Goal: Navigation & Orientation: Find specific page/section

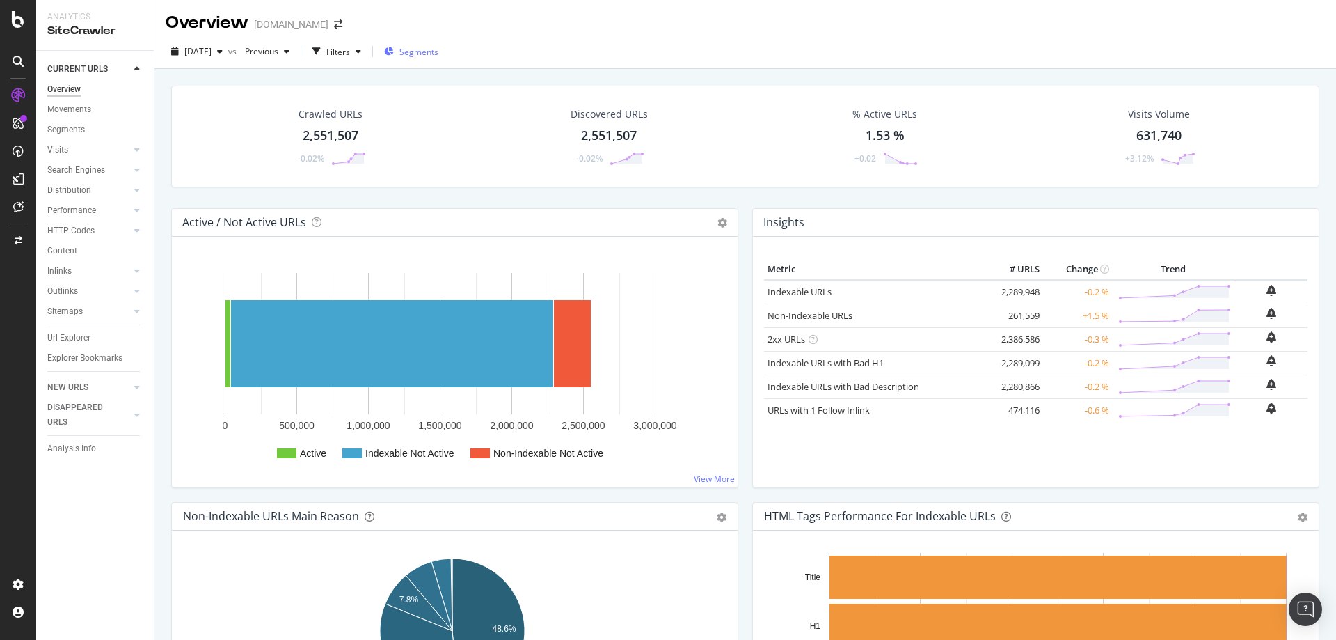
click at [439, 49] on span "Segments" at bounding box center [419, 52] width 39 height 12
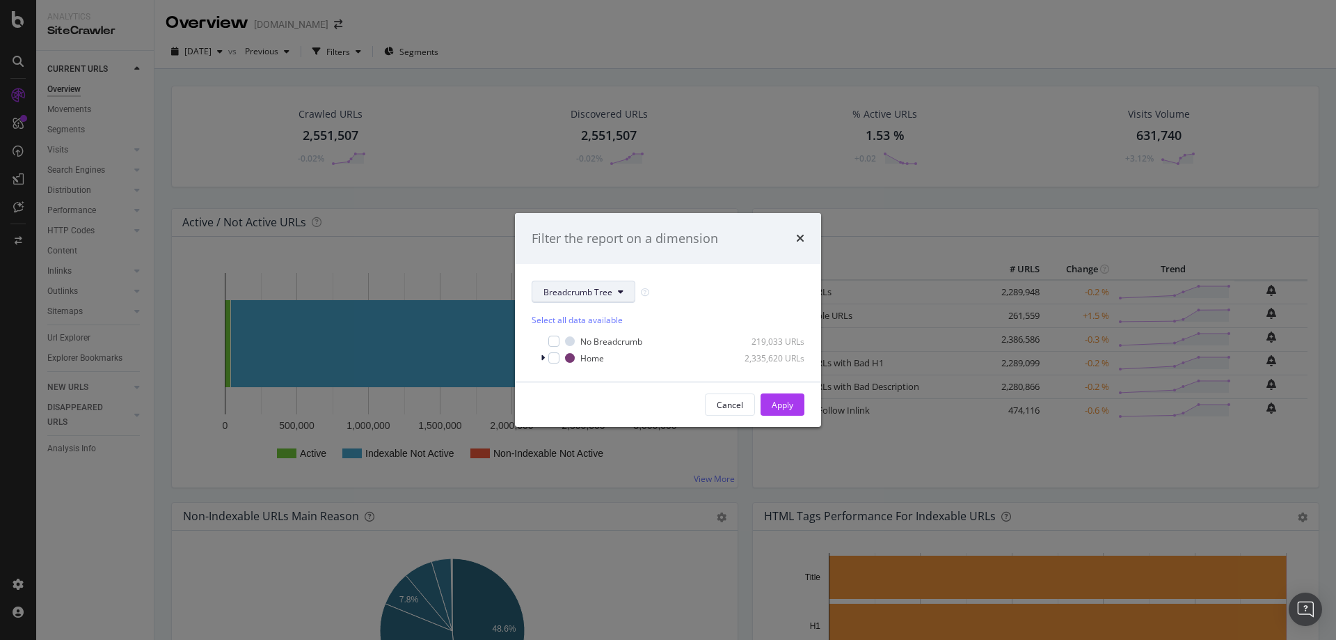
click at [624, 297] on button "Breadcrumb Tree" at bounding box center [584, 292] width 104 height 22
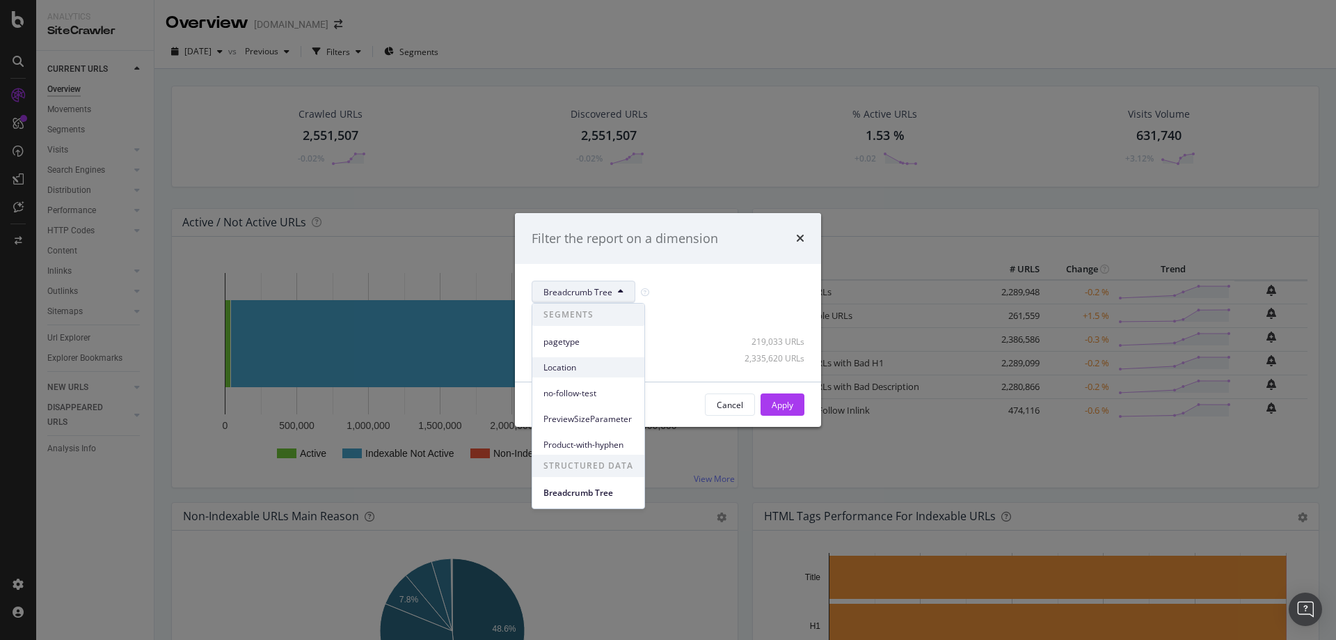
click at [585, 372] on span "Location" at bounding box center [589, 367] width 90 height 13
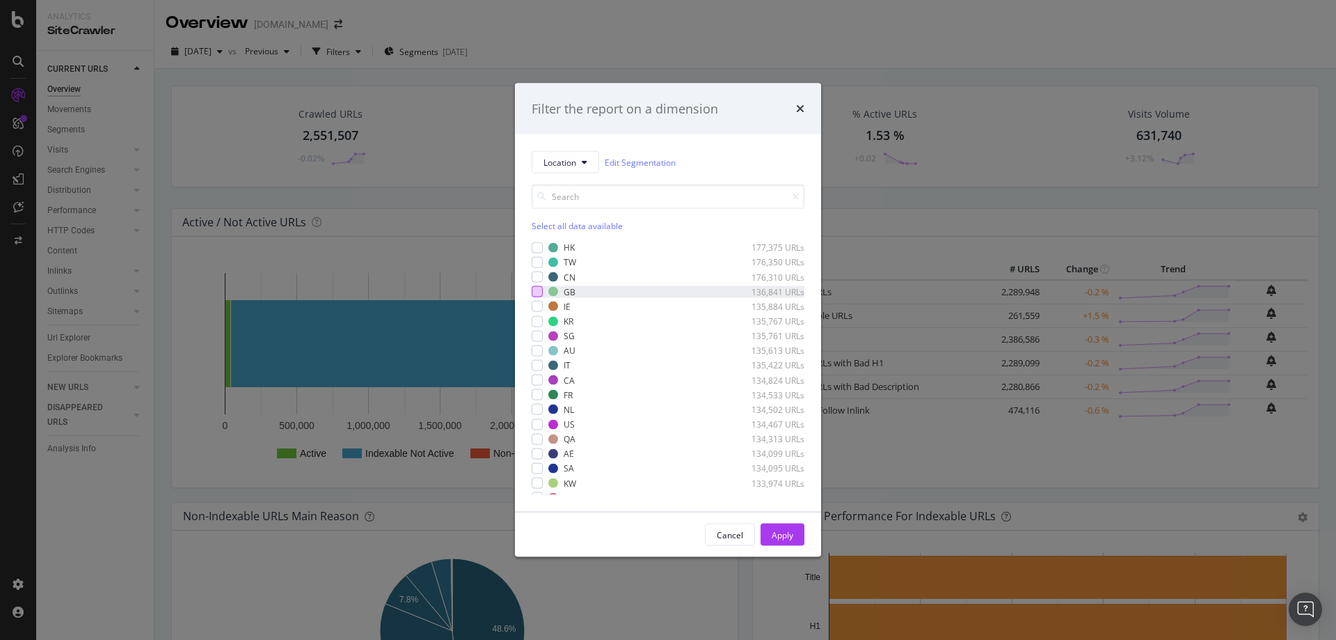
click at [540, 291] on div "modal" at bounding box center [537, 291] width 11 height 11
click at [779, 534] on div "Apply" at bounding box center [783, 534] width 22 height 12
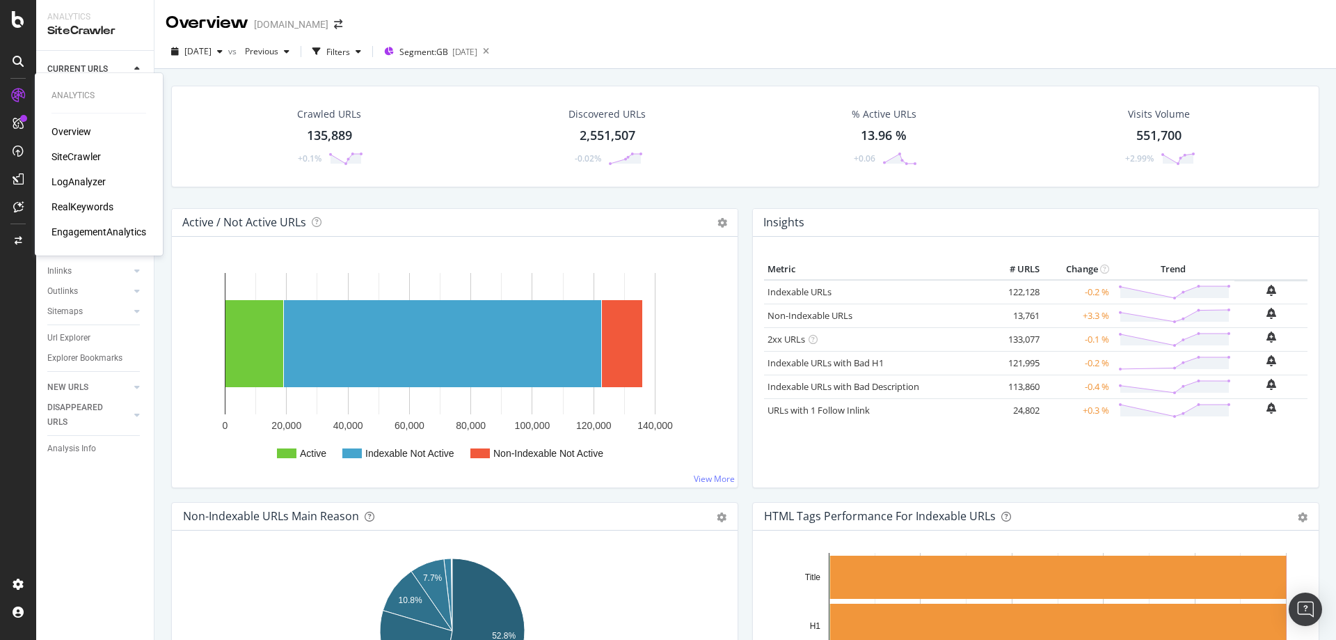
click at [62, 130] on div "Overview" at bounding box center [72, 132] width 40 height 14
